Goal: Task Accomplishment & Management: Use online tool/utility

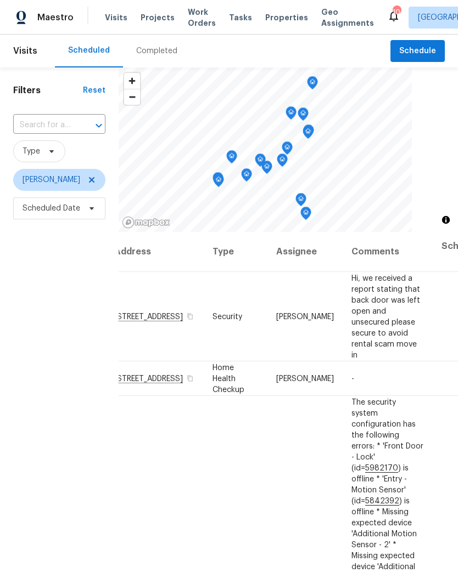
scroll to position [0, 18]
click at [0, 0] on icon at bounding box center [0, 0] width 0 height 0
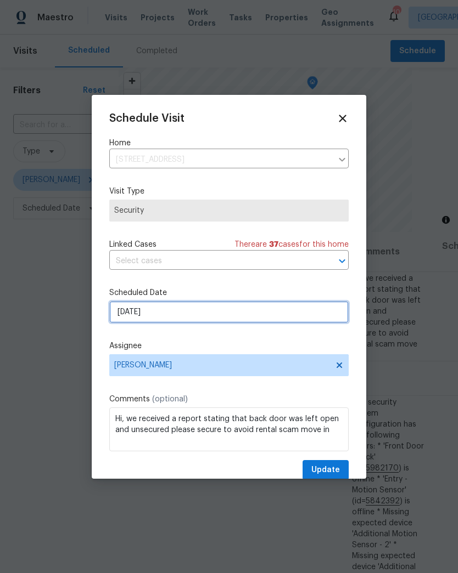
click at [190, 315] on input "9/22/2025" at bounding box center [228, 312] width 239 height 22
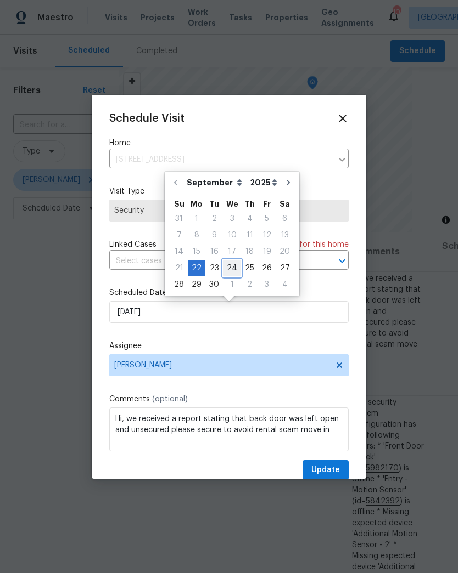
click at [229, 264] on div "24" at bounding box center [232, 268] width 18 height 15
type input "9/24/2025"
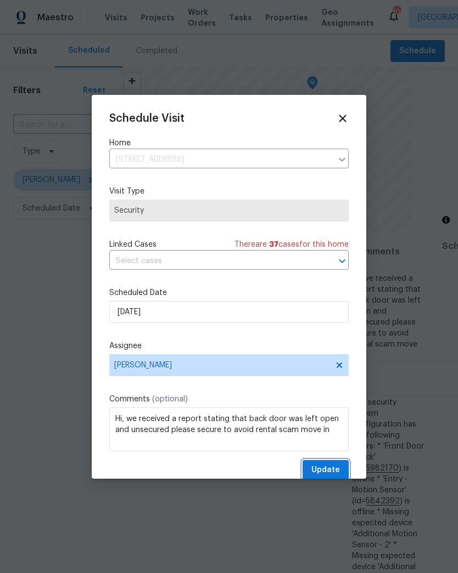
click at [335, 472] on span "Update" at bounding box center [325, 471] width 29 height 14
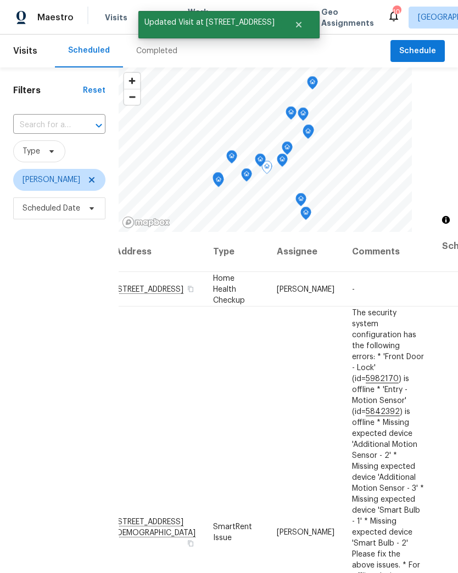
click at [0, 0] on icon at bounding box center [0, 0] width 0 height 0
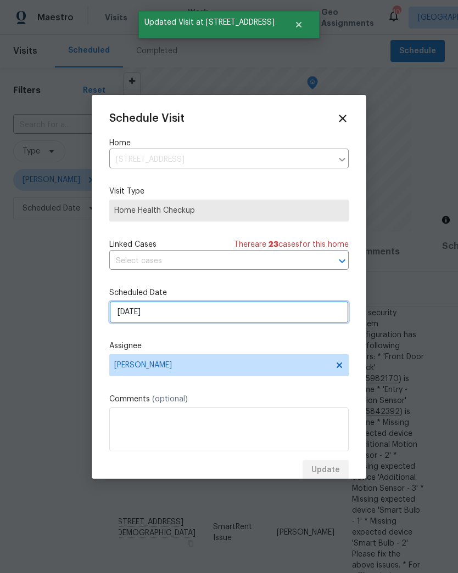
click at [225, 316] on input "9/23/2025" at bounding box center [228, 312] width 239 height 22
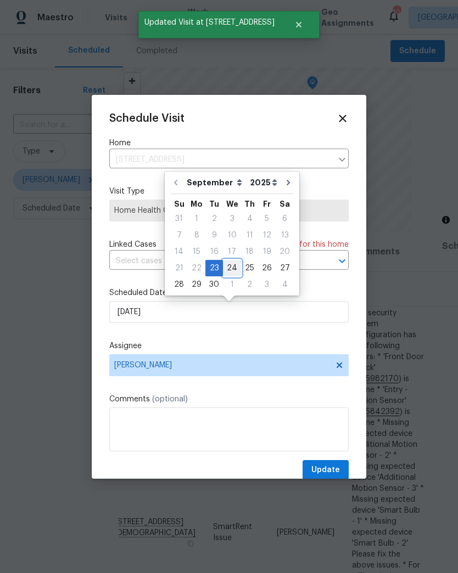
click at [234, 264] on div "24" at bounding box center [232, 268] width 18 height 15
type input "9/24/2025"
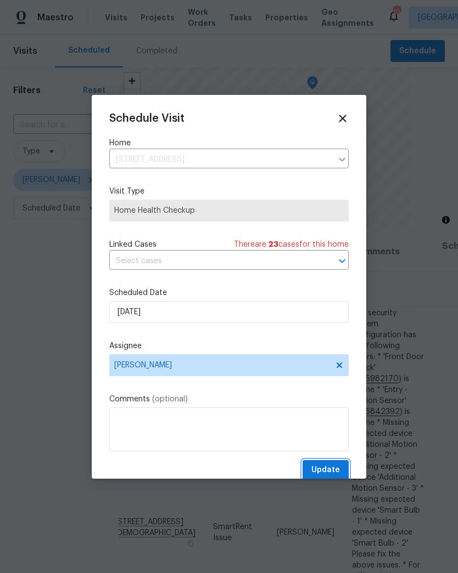
click at [343, 471] on button "Update" at bounding box center [325, 470] width 46 height 20
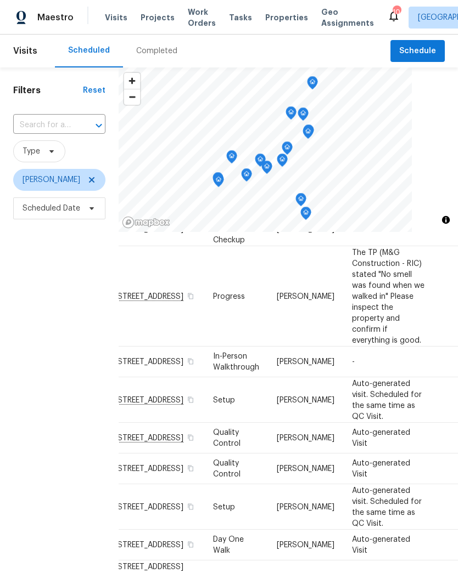
scroll to position [602, 18]
click at [0, 0] on icon at bounding box center [0, 0] width 0 height 0
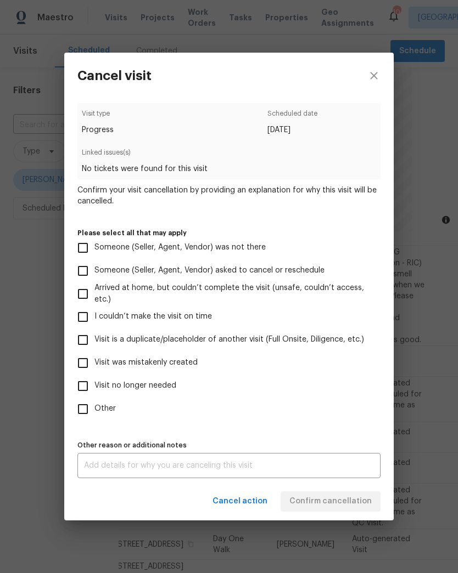
click at [85, 410] on input "Other" at bounding box center [82, 409] width 23 height 23
checkbox input "true"
click at [188, 463] on textarea at bounding box center [229, 466] width 290 height 8
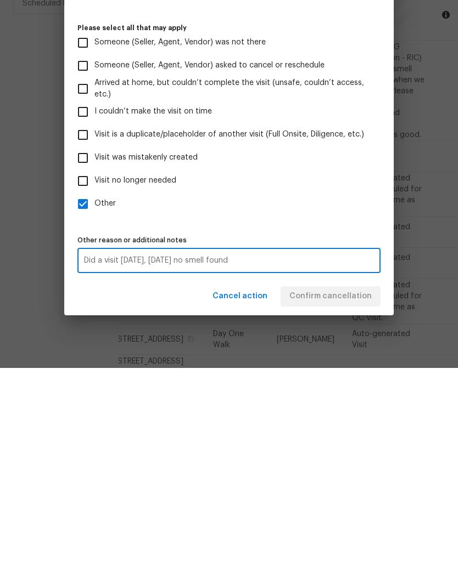
type textarea "Did a visit today, September 23 no smell found"
click at [368, 398] on label "Other" at bounding box center [221, 409] width 300 height 23
click at [94, 398] on input "Other" at bounding box center [82, 409] width 23 height 23
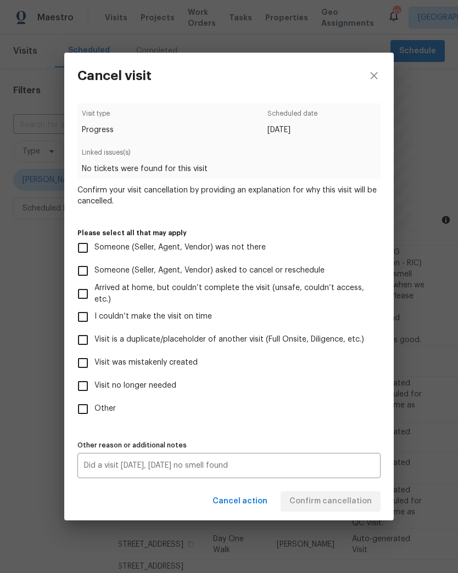
click at [93, 415] on input "Other" at bounding box center [82, 409] width 23 height 23
checkbox input "true"
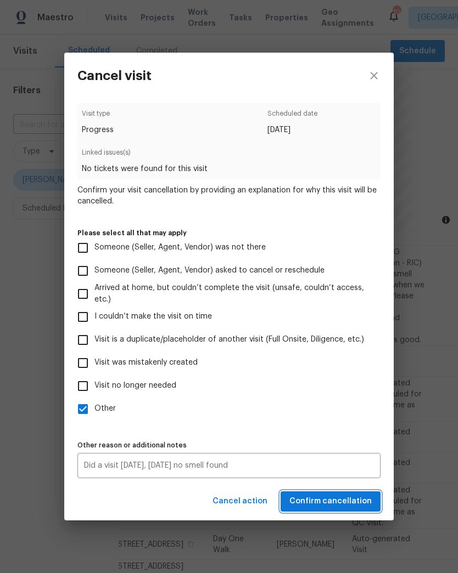
click at [365, 492] on button "Confirm cancellation" at bounding box center [330, 502] width 100 height 20
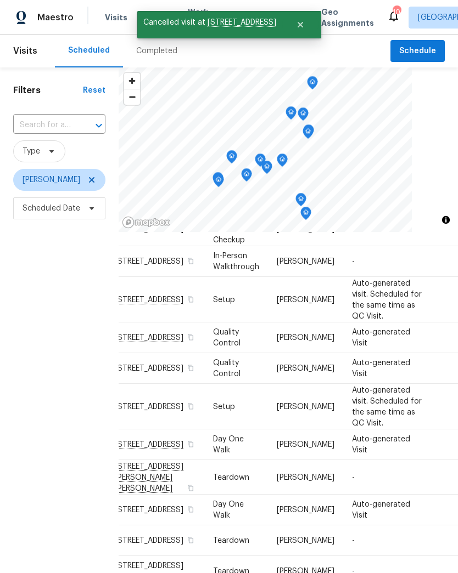
scroll to position [601, 18]
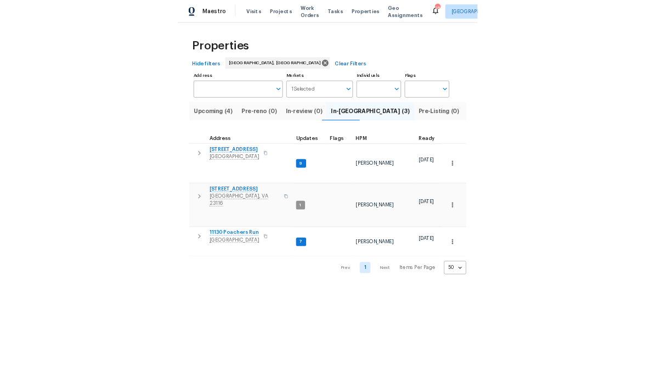
scroll to position [9, 0]
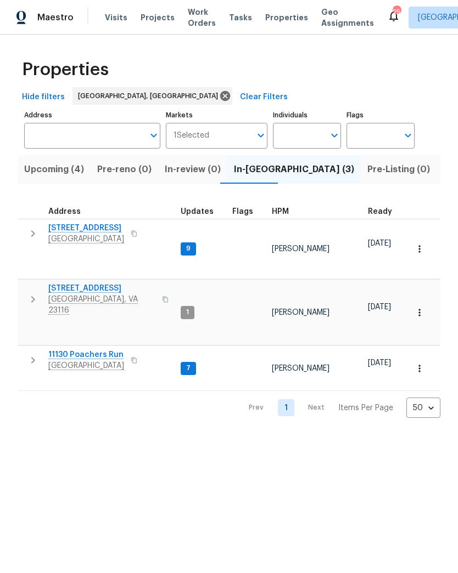
click at [112, 360] on span "[GEOGRAPHIC_DATA]" at bounding box center [86, 365] width 76 height 11
click at [120, 283] on span "9401 Rutlandshire Dr" at bounding box center [101, 288] width 107 height 11
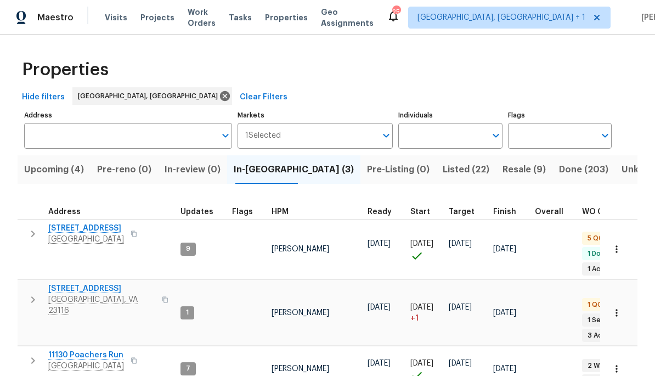
click at [92, 349] on span "11130 Poachers Run" at bounding box center [86, 354] width 76 height 11
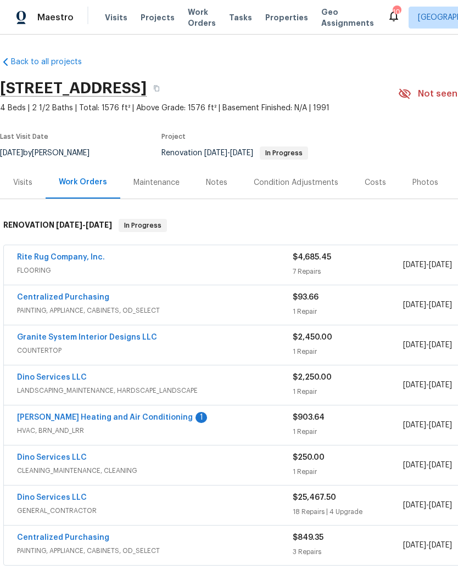
click at [43, 418] on link "Mayer Heating and Air Conditioning" at bounding box center [105, 418] width 176 height 8
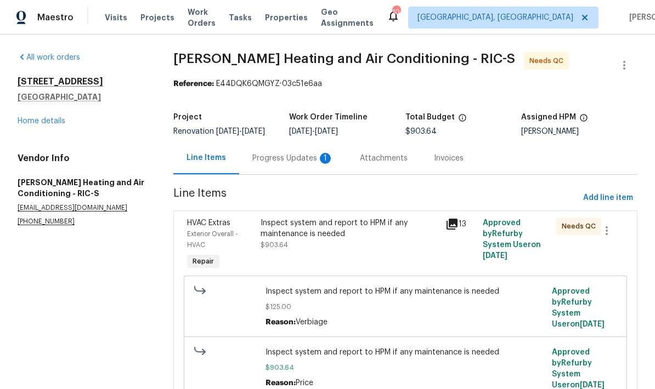
click at [301, 164] on div "Progress Updates 1" at bounding box center [292, 158] width 81 height 11
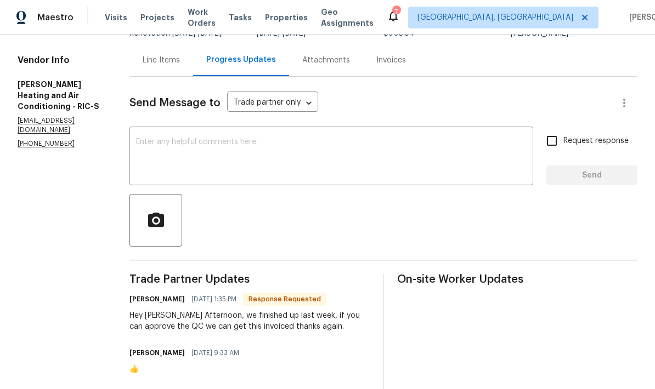
scroll to position [99, 0]
click at [402, 165] on textarea at bounding box center [331, 157] width 391 height 38
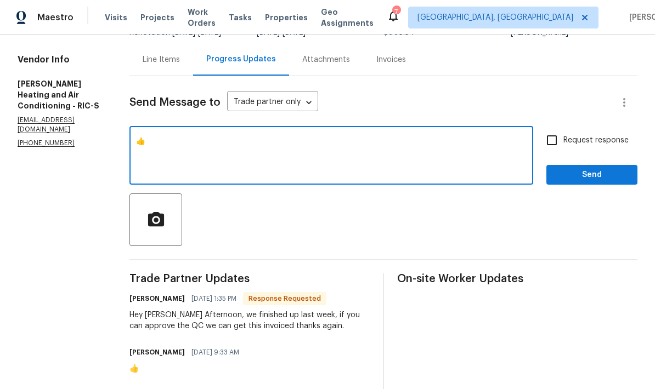
type textarea "👍"
click at [457, 167] on button "Send" at bounding box center [591, 175] width 91 height 20
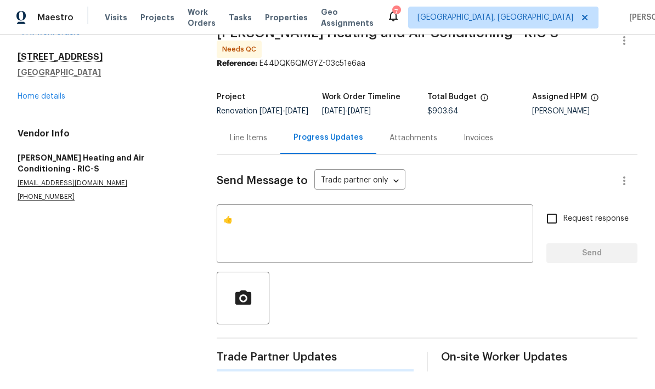
scroll to position [29, 0]
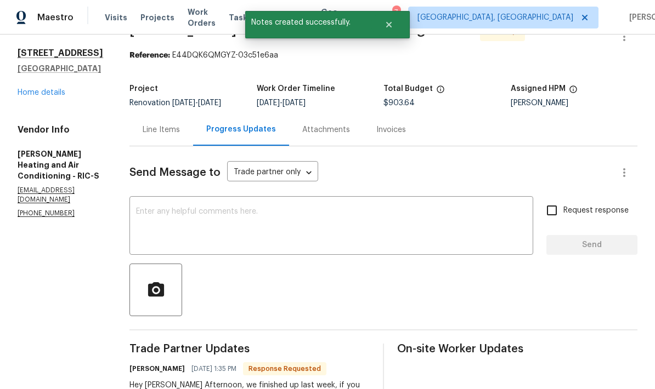
click at [145, 133] on div "Line Items" at bounding box center [161, 130] width 37 height 11
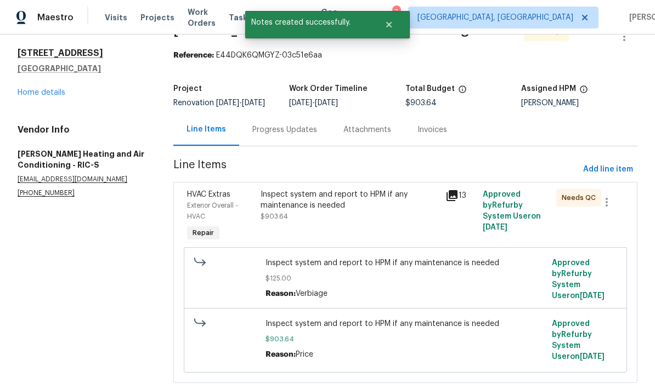
click at [363, 222] on div "Inspect system and report to HPM if any maintenance is needed $903.64" at bounding box center [350, 205] width 178 height 33
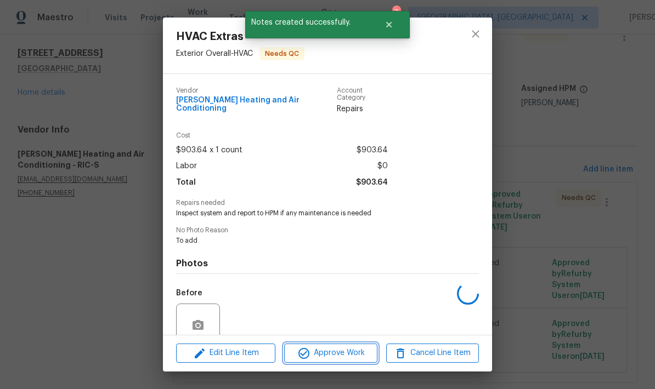
click at [340, 356] on span "Approve Work" at bounding box center [330, 354] width 86 height 14
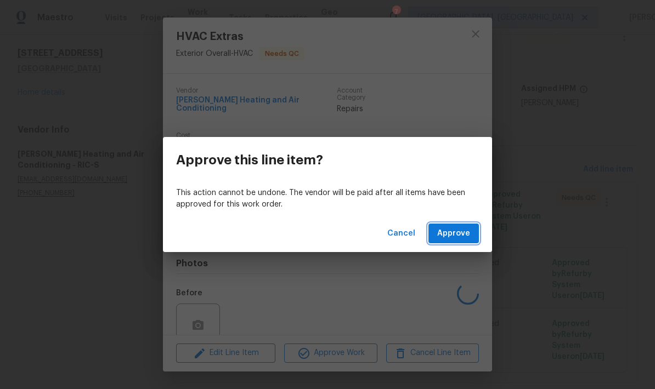
click at [457, 236] on span "Approve" at bounding box center [453, 234] width 33 height 14
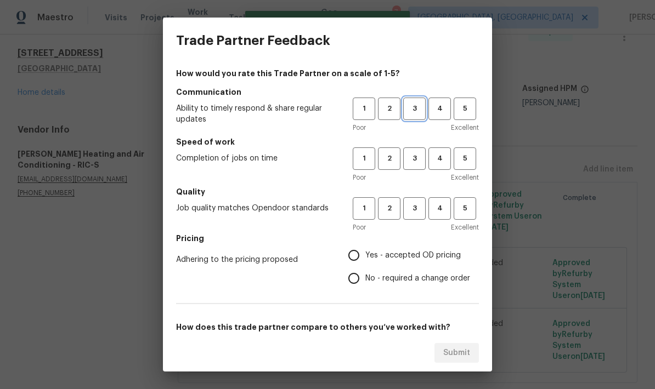
click at [415, 110] on span "3" at bounding box center [414, 109] width 20 height 13
click at [417, 160] on span "3" at bounding box center [414, 159] width 20 height 13
click at [421, 213] on span "3" at bounding box center [414, 208] width 20 height 13
click at [409, 259] on span "Yes - accepted OD pricing" at bounding box center [412, 256] width 95 height 12
click at [365, 259] on input "Yes - accepted OD pricing" at bounding box center [353, 255] width 23 height 23
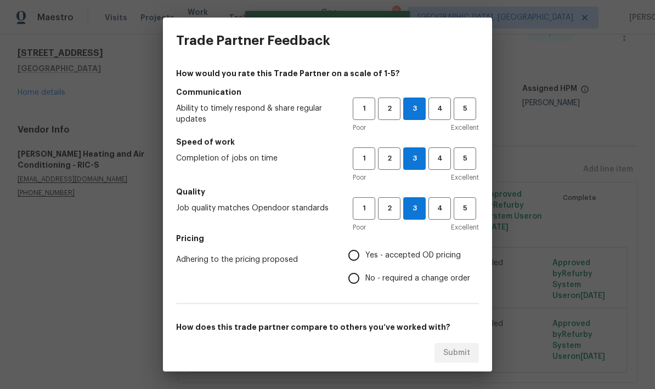
radio input "true"
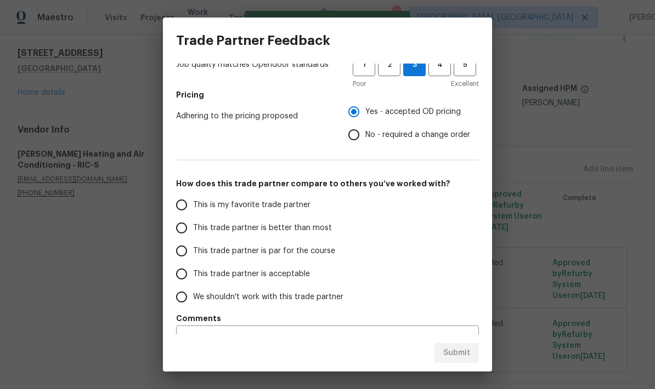
scroll to position [144, 0]
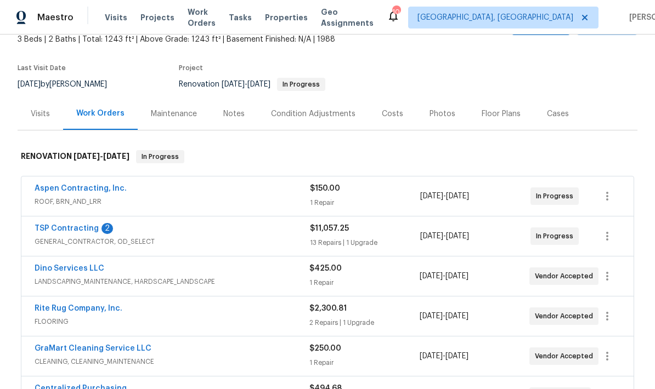
scroll to position [71, 0]
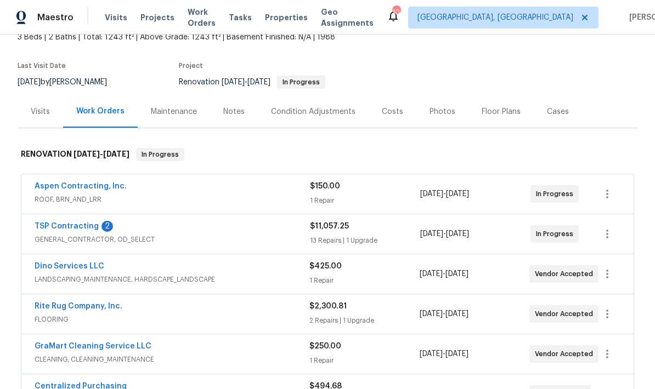
click at [85, 229] on link "TSP Contracting" at bounding box center [67, 227] width 64 height 8
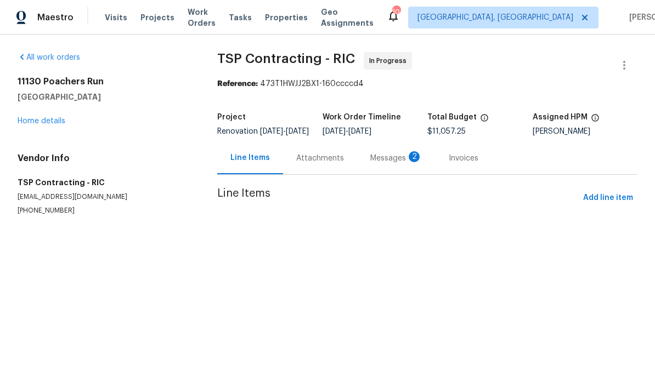
click at [324, 157] on div "Attachments" at bounding box center [320, 158] width 74 height 32
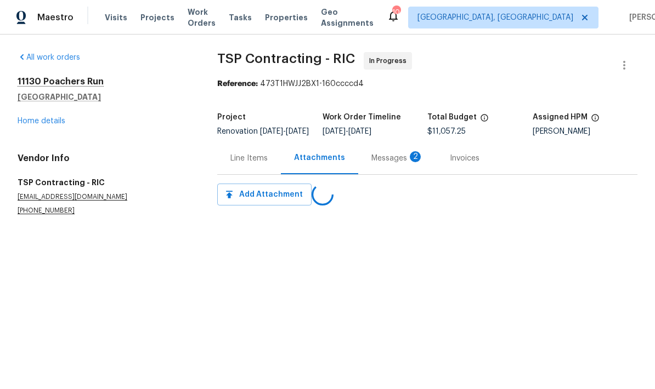
click at [400, 172] on div "Messages 2" at bounding box center [397, 158] width 78 height 32
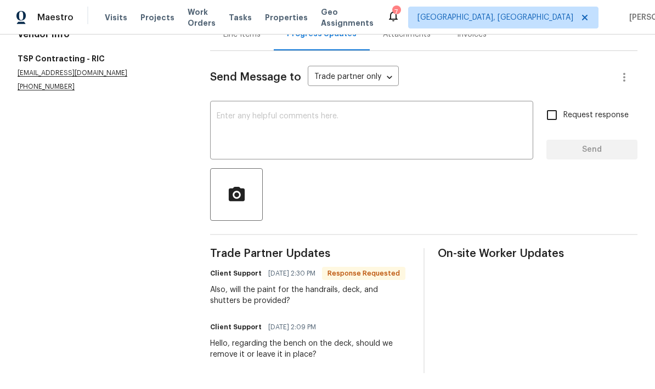
scroll to position [125, 0]
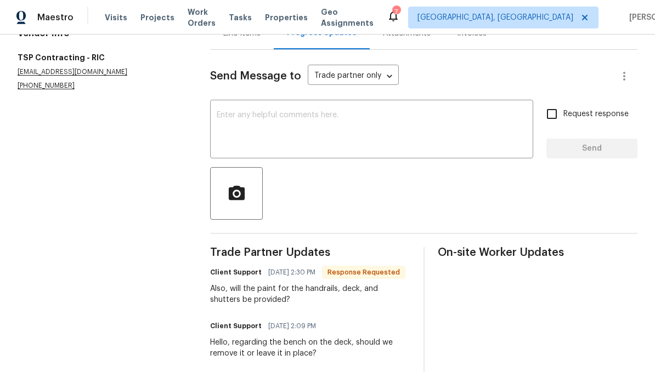
click at [432, 150] on textarea at bounding box center [372, 130] width 310 height 38
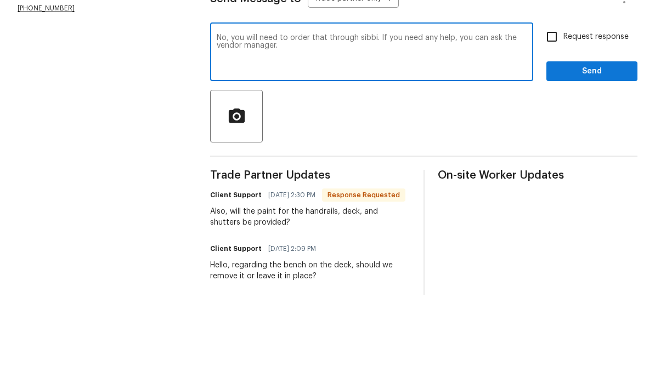
type textarea "No, you will need to order that through sibbi. If you need any help, you can as…"
click at [457, 142] on span "Send" at bounding box center [592, 149] width 74 height 14
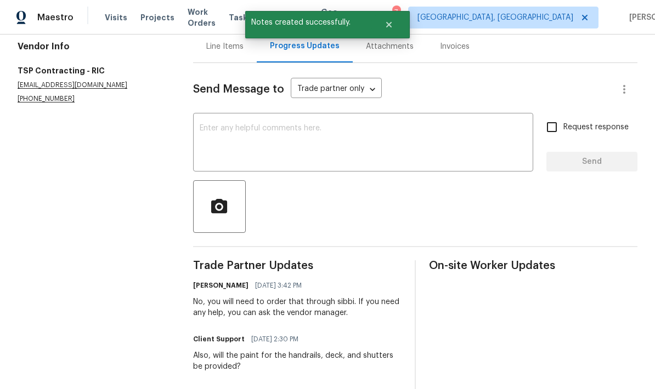
scroll to position [106, 0]
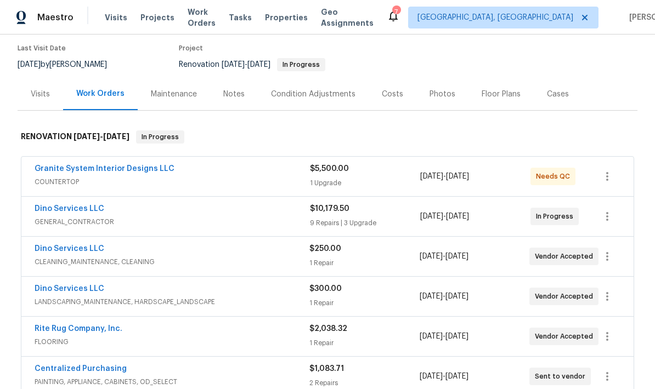
scroll to position [88, 0]
click at [99, 333] on link "Rite Rug Company, Inc." at bounding box center [79, 330] width 88 height 8
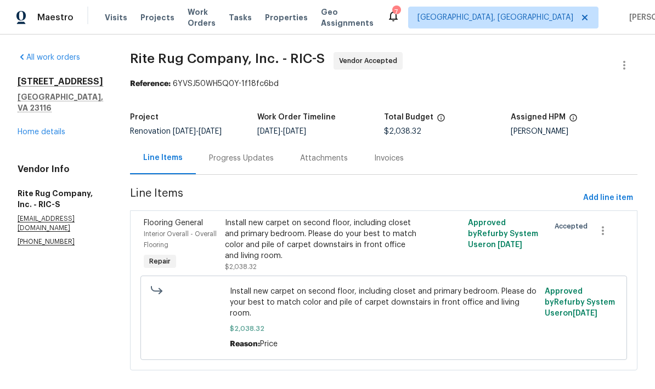
click at [239, 161] on div "Progress Updates" at bounding box center [241, 158] width 65 height 11
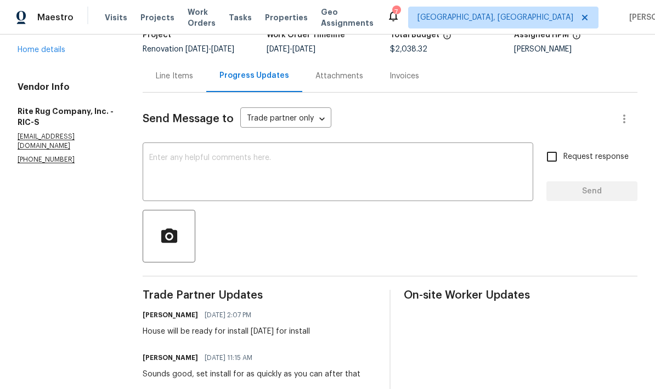
scroll to position [83, 0]
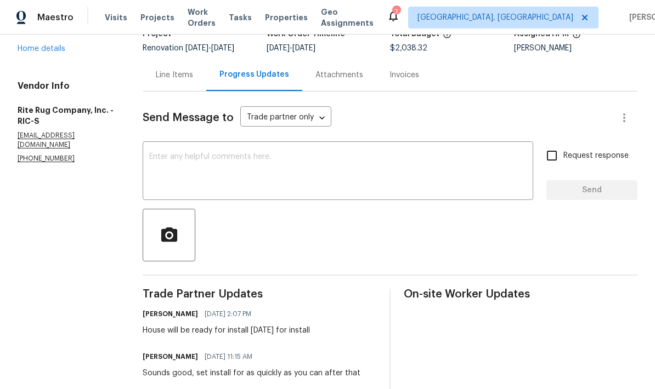
click at [181, 165] on textarea at bounding box center [337, 172] width 377 height 38
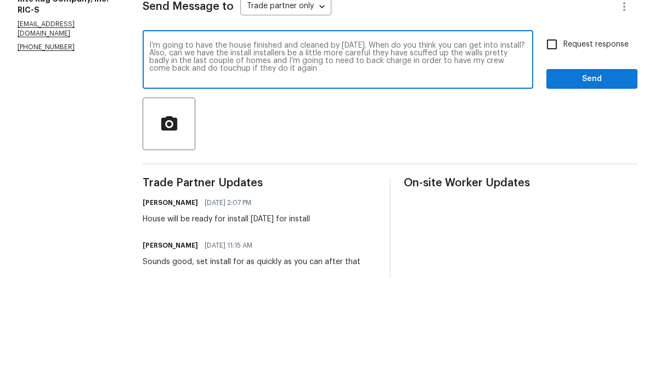
type textarea "I’m going to have the house finished and cleaned by Thursday. When do you think…"
click at [457, 144] on input "Request response" at bounding box center [551, 155] width 23 height 23
checkbox input "true"
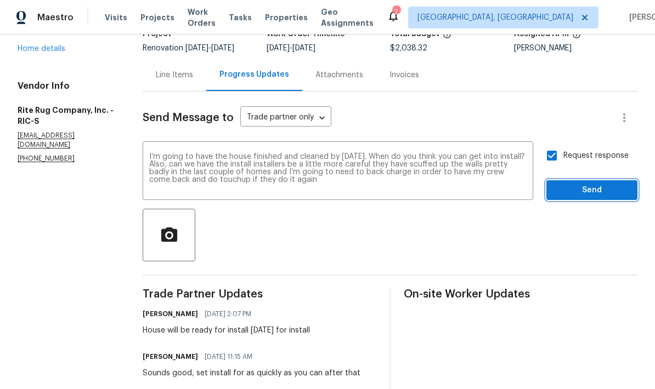
click at [457, 184] on button "Send" at bounding box center [591, 190] width 91 height 20
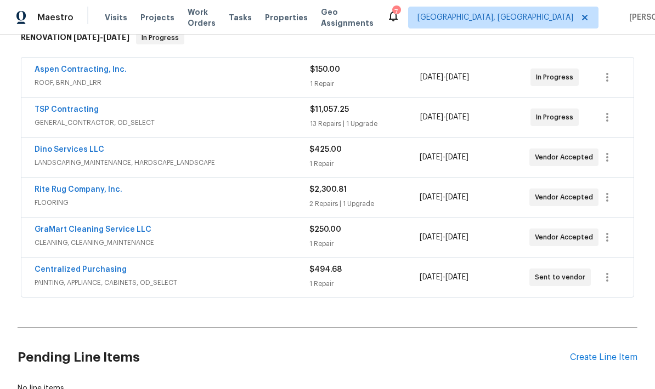
scroll to position [174, 0]
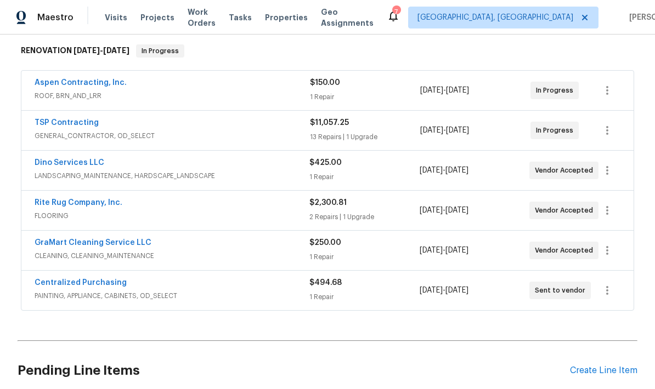
click at [82, 204] on link "Rite Rug Company, Inc." at bounding box center [79, 203] width 88 height 8
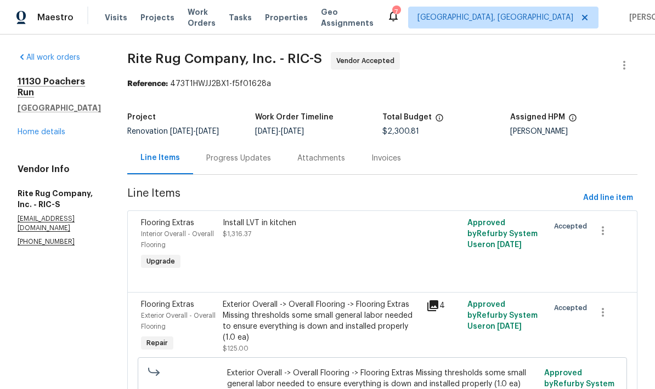
click at [250, 170] on div "Progress Updates" at bounding box center [238, 158] width 91 height 32
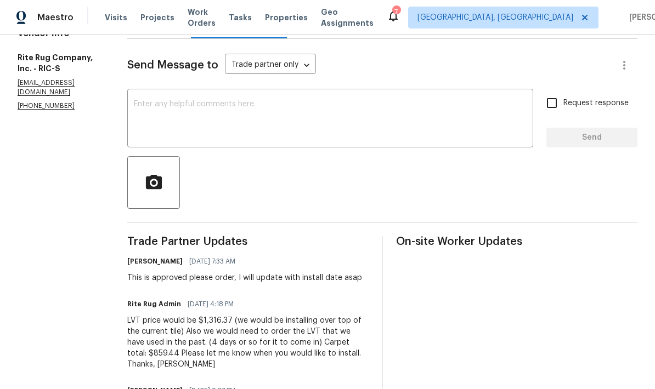
scroll to position [128, 0]
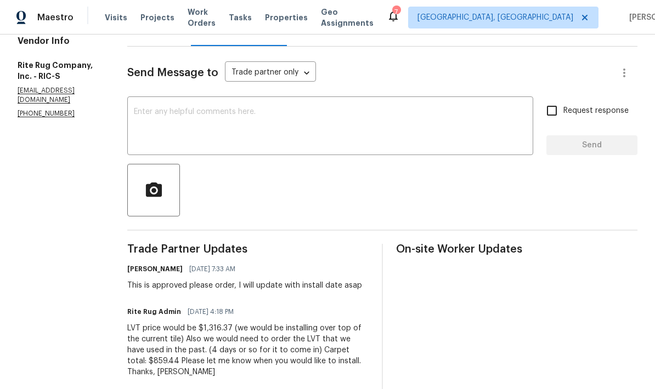
click at [337, 128] on textarea at bounding box center [330, 127] width 393 height 38
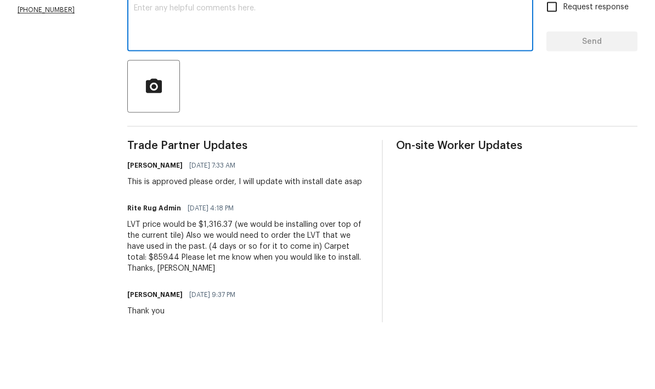
scroll to position [165, 0]
click at [399, 71] on textarea at bounding box center [330, 90] width 393 height 38
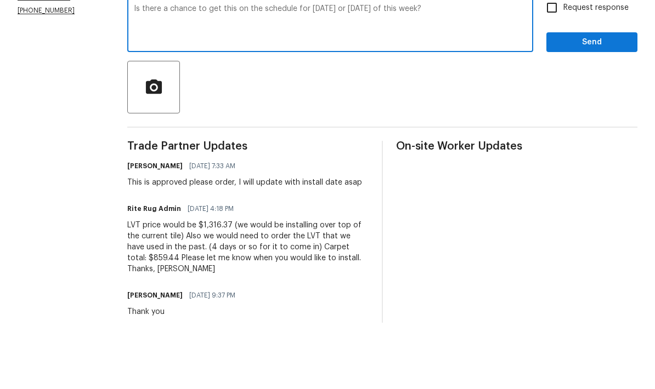
type textarea "Is there a chance to get this on the schedule for [DATE] or [DATE] of this week?"
click at [588, 102] on span "Send" at bounding box center [592, 109] width 74 height 14
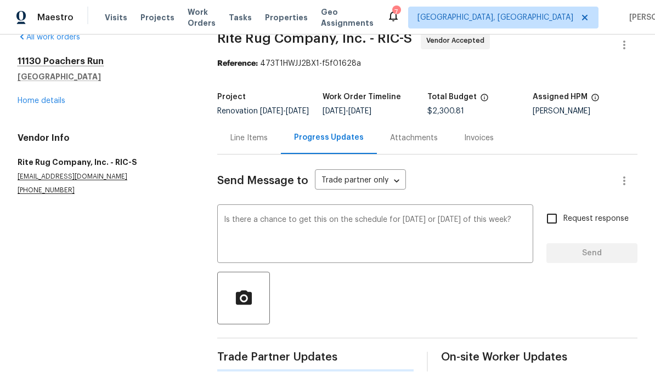
scroll to position [29, 0]
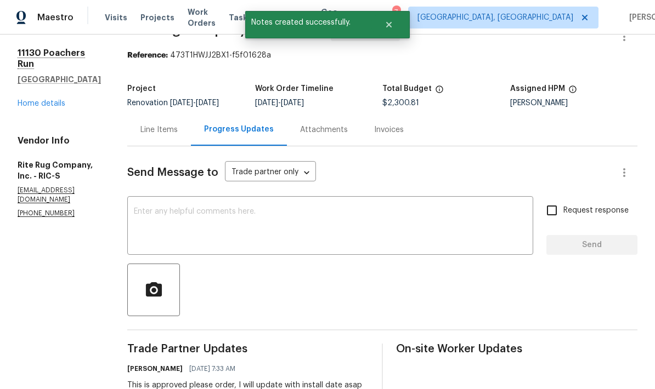
click at [400, 13] on div "7" at bounding box center [396, 12] width 8 height 11
click at [400, 9] on div "7" at bounding box center [396, 12] width 8 height 11
click at [400, 18] on icon at bounding box center [393, 15] width 13 height 13
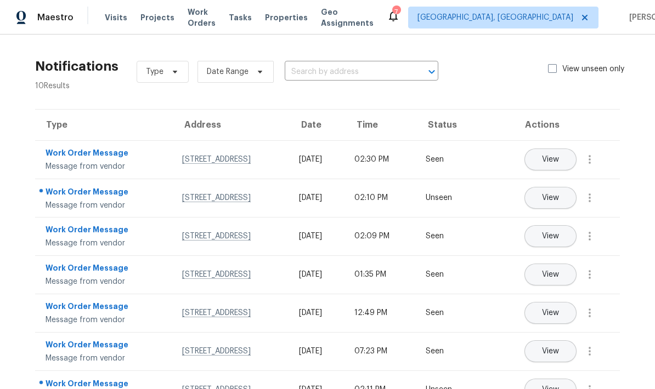
click at [550, 65] on span at bounding box center [552, 68] width 9 height 9
click at [550, 65] on input "View unseen only" at bounding box center [551, 67] width 7 height 7
checkbox input "true"
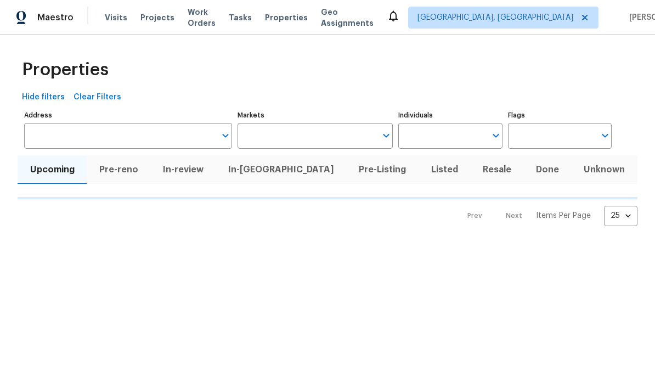
type input "50"
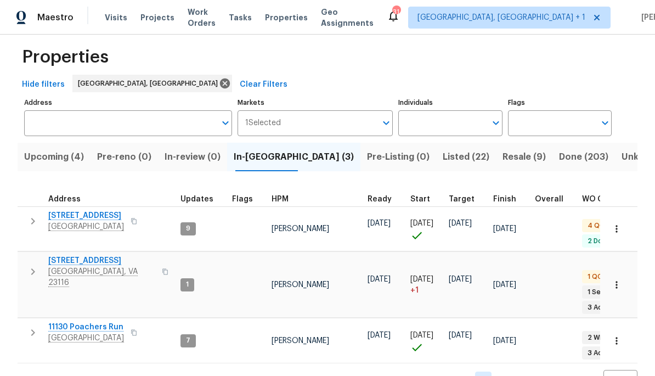
scroll to position [12, 0]
click at [443, 154] on span "Listed (22)" at bounding box center [466, 157] width 47 height 15
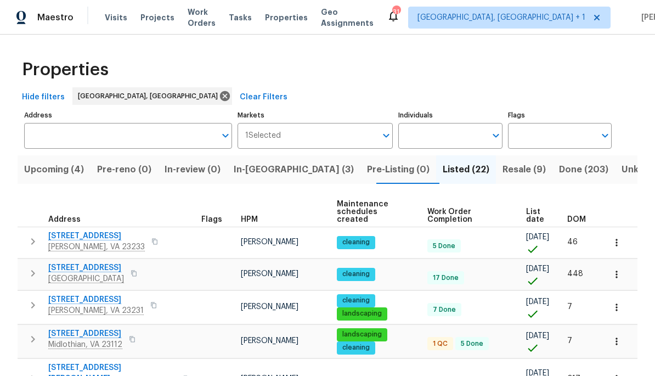
click at [579, 216] on span "DOM" at bounding box center [576, 220] width 19 height 8
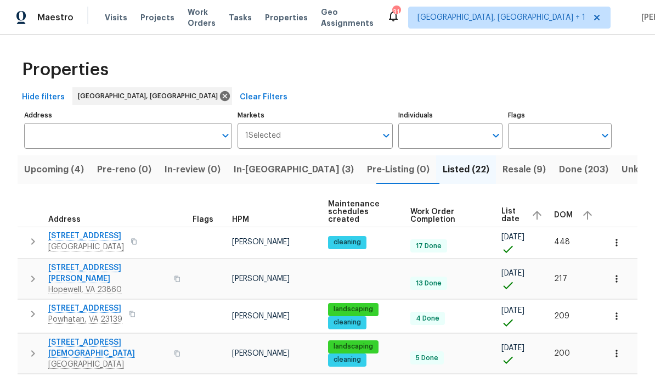
click at [575, 208] on div "DOM" at bounding box center [575, 215] width 42 height 16
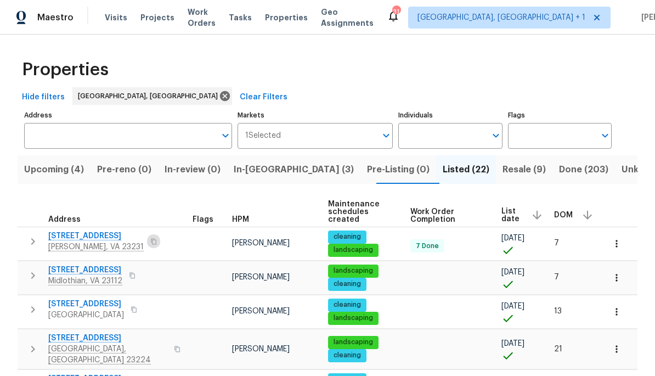
click at [147, 234] on button "button" at bounding box center [153, 241] width 13 height 15
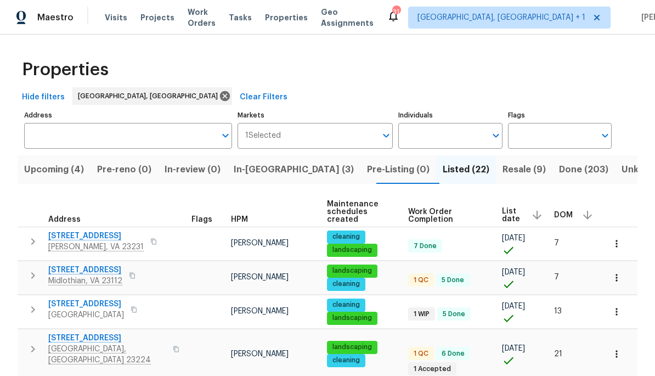
click at [134, 274] on button "button" at bounding box center [132, 275] width 13 height 15
click at [140, 307] on button "button" at bounding box center [133, 309] width 13 height 15
click at [173, 346] on icon "button" at bounding box center [176, 349] width 7 height 7
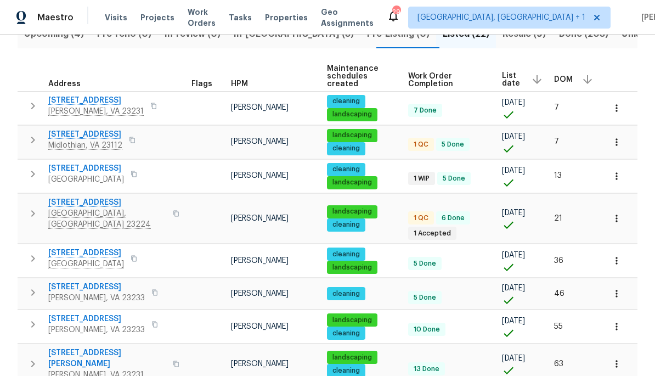
scroll to position [136, 0]
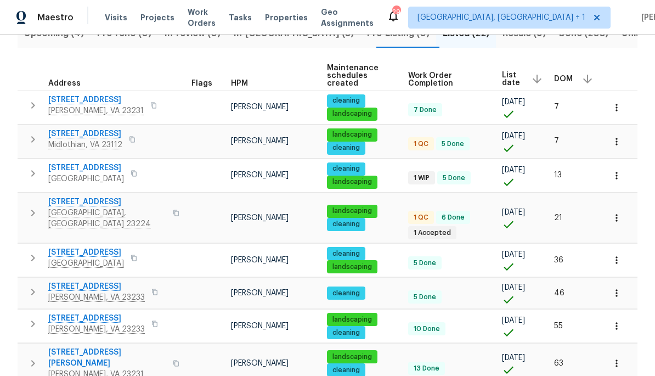
click at [137, 255] on icon "button" at bounding box center [134, 258] width 7 height 7
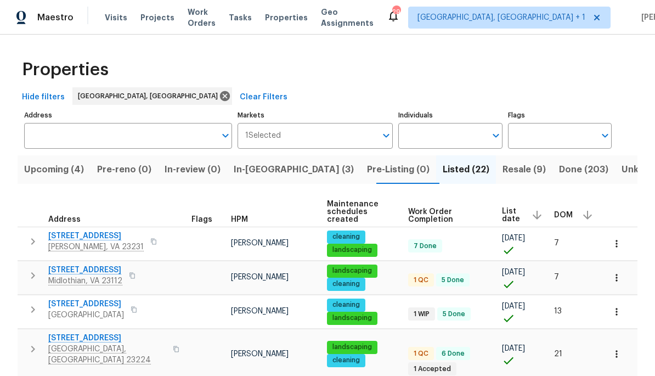
scroll to position [0, 0]
click at [471, 18] on span "[GEOGRAPHIC_DATA], [GEOGRAPHIC_DATA] + 1" at bounding box center [501, 17] width 168 height 11
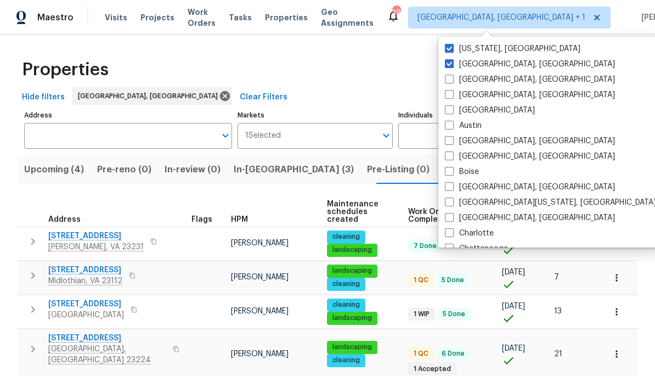
click at [449, 44] on span at bounding box center [449, 48] width 9 height 9
click at [449, 44] on input "[US_STATE], [GEOGRAPHIC_DATA]" at bounding box center [448, 46] width 7 height 7
checkbox input "false"
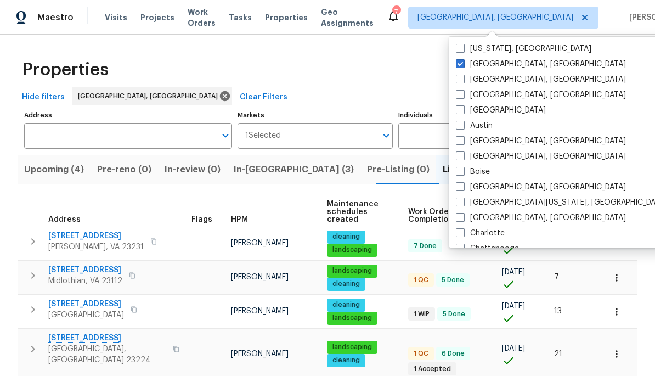
click at [329, 77] on div "Properties" at bounding box center [328, 69] width 620 height 35
